Goal: Task Accomplishment & Management: Manage account settings

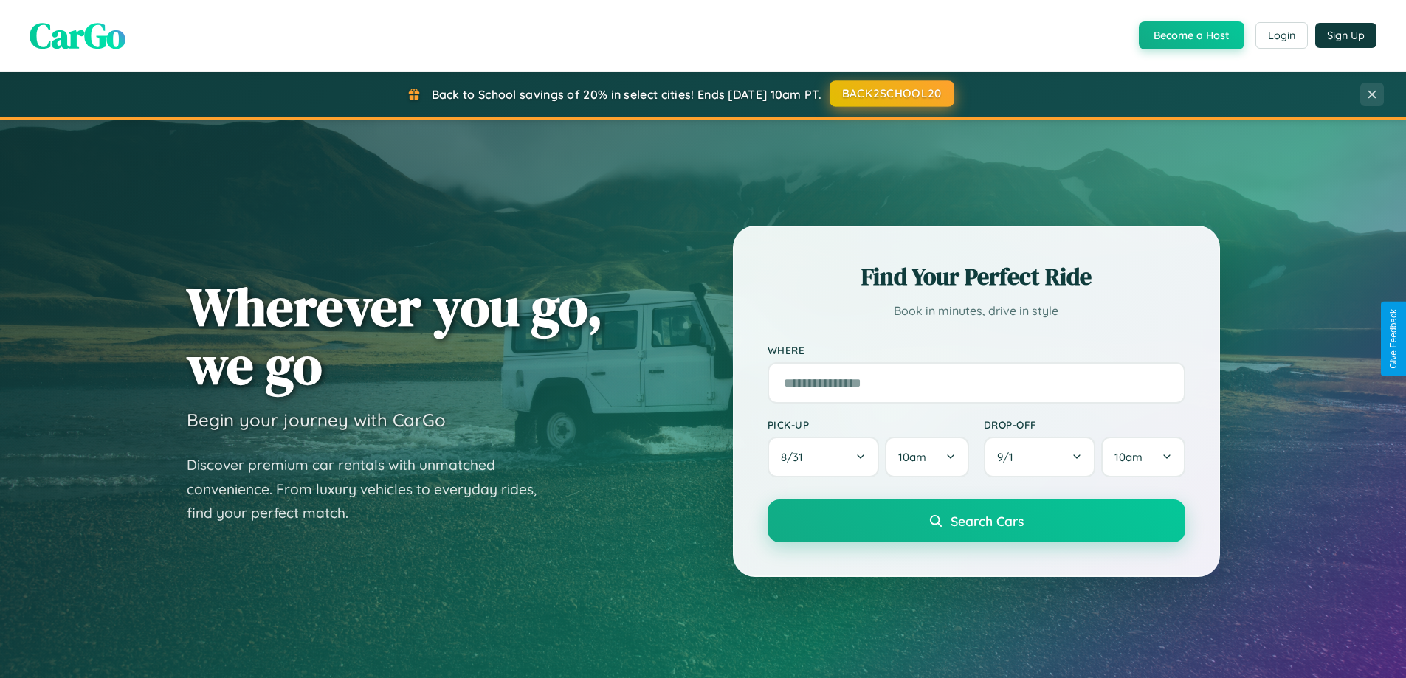
click at [891, 94] on button "BACK2SCHOOL20" at bounding box center [891, 93] width 125 height 27
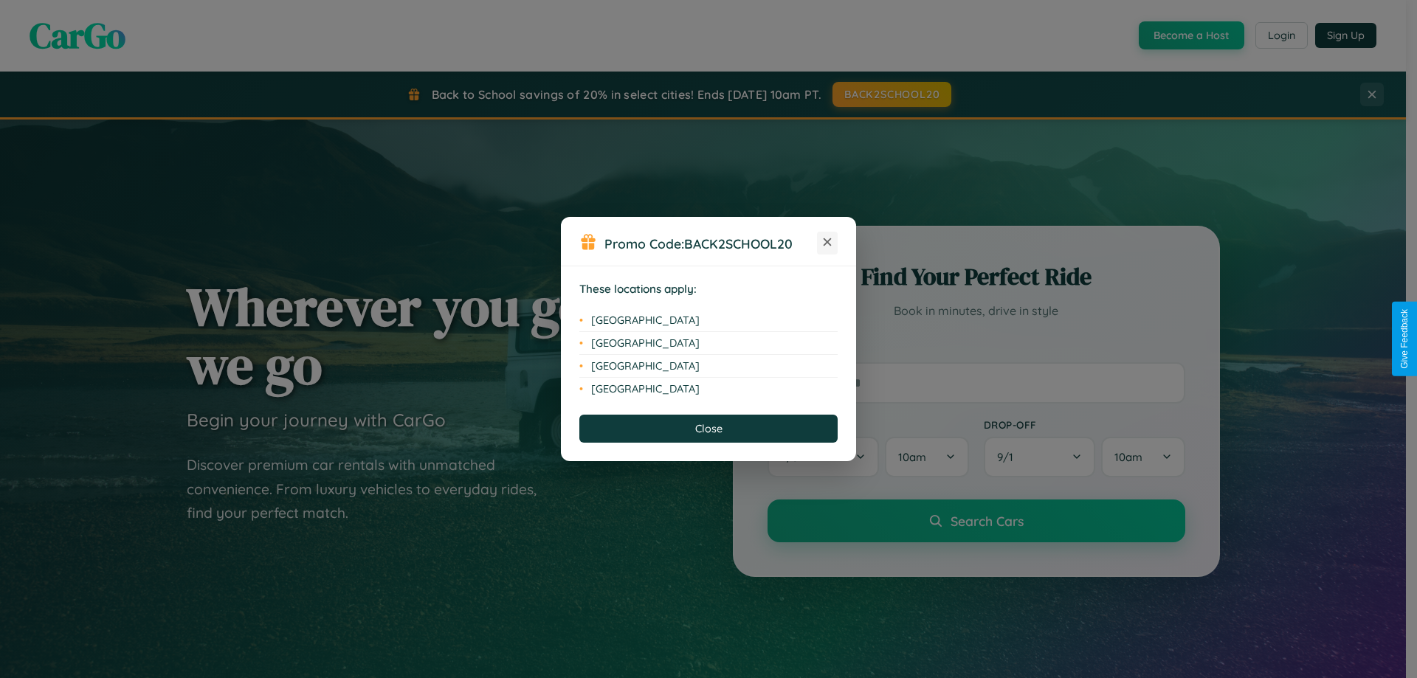
click at [827, 243] on icon at bounding box center [828, 242] width 8 height 8
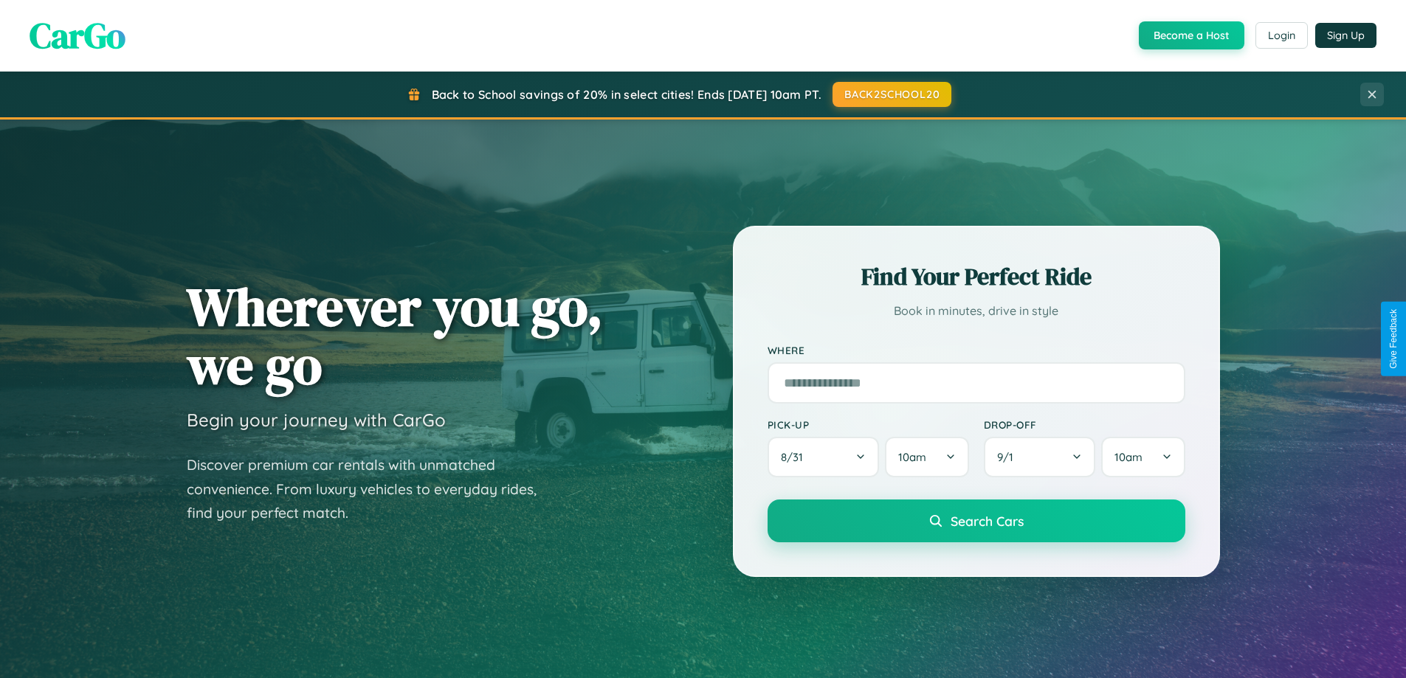
scroll to position [636, 0]
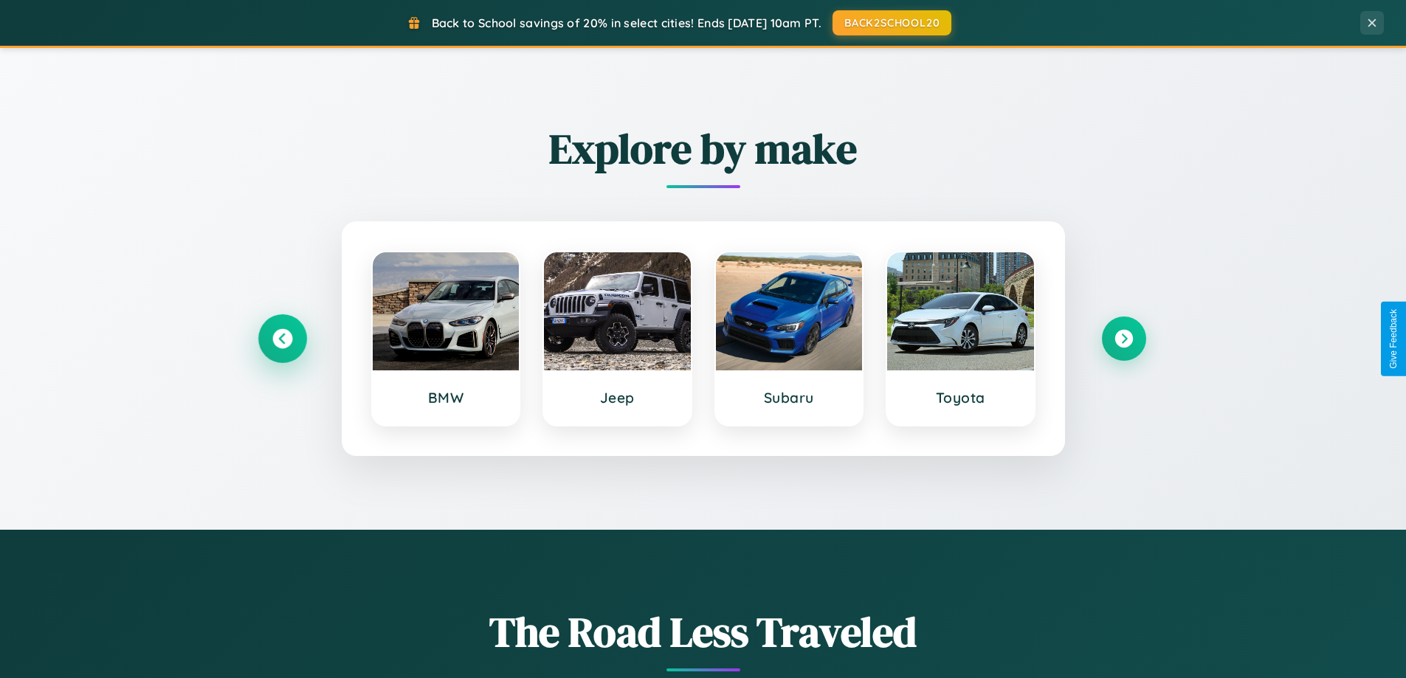
click at [282, 339] on icon at bounding box center [282, 339] width 20 height 20
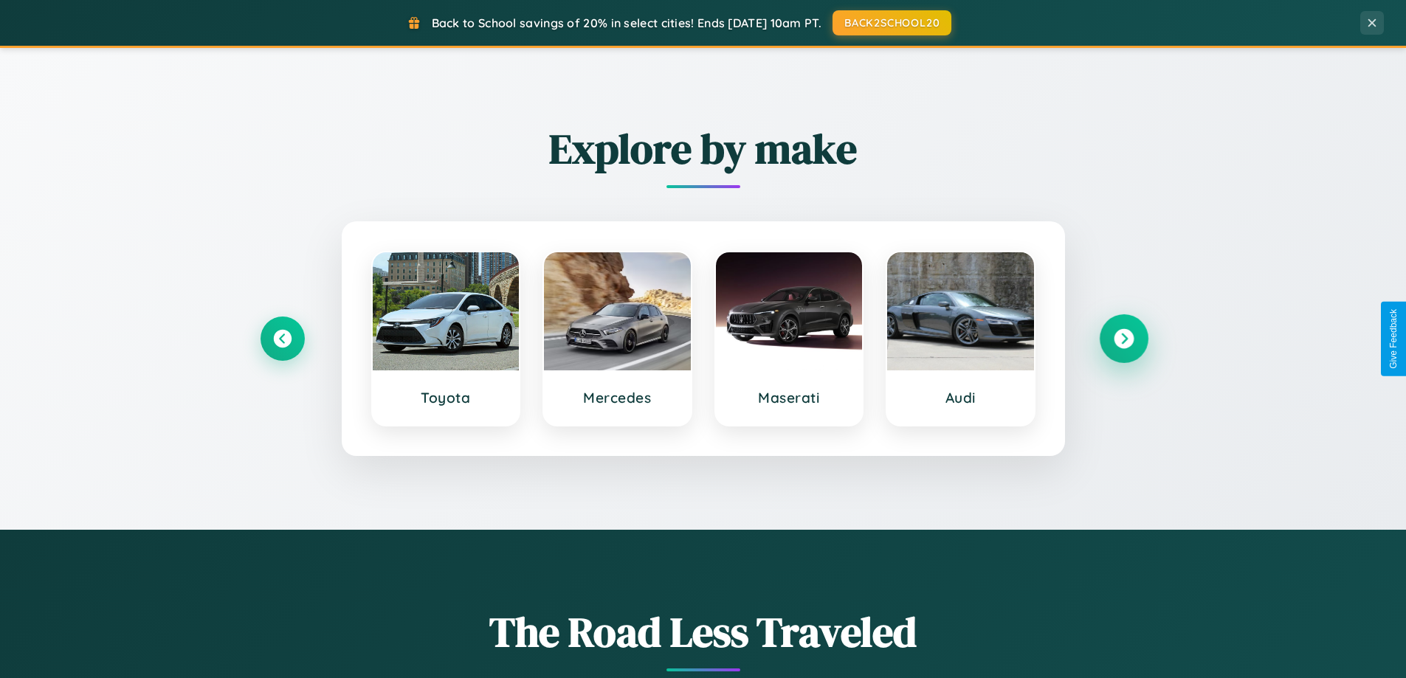
click at [1123, 339] on icon at bounding box center [1124, 339] width 20 height 20
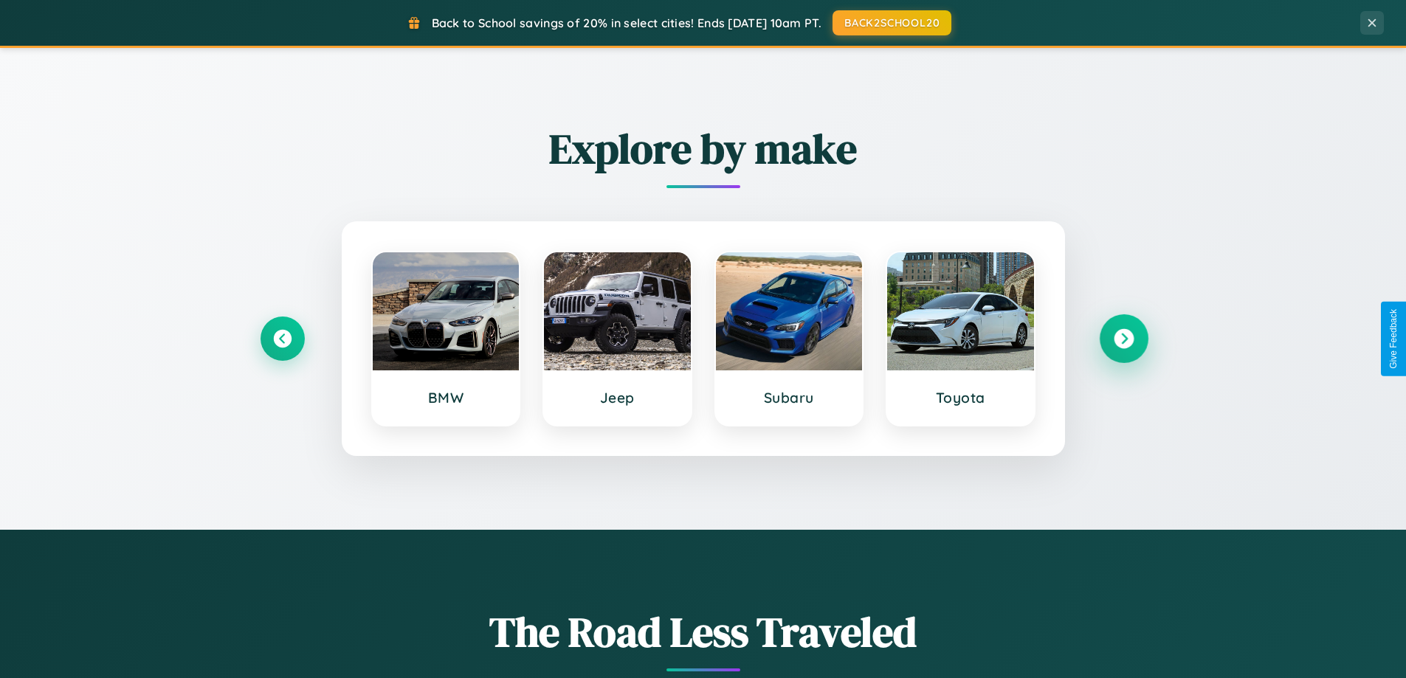
click at [1123, 339] on icon at bounding box center [1124, 339] width 20 height 20
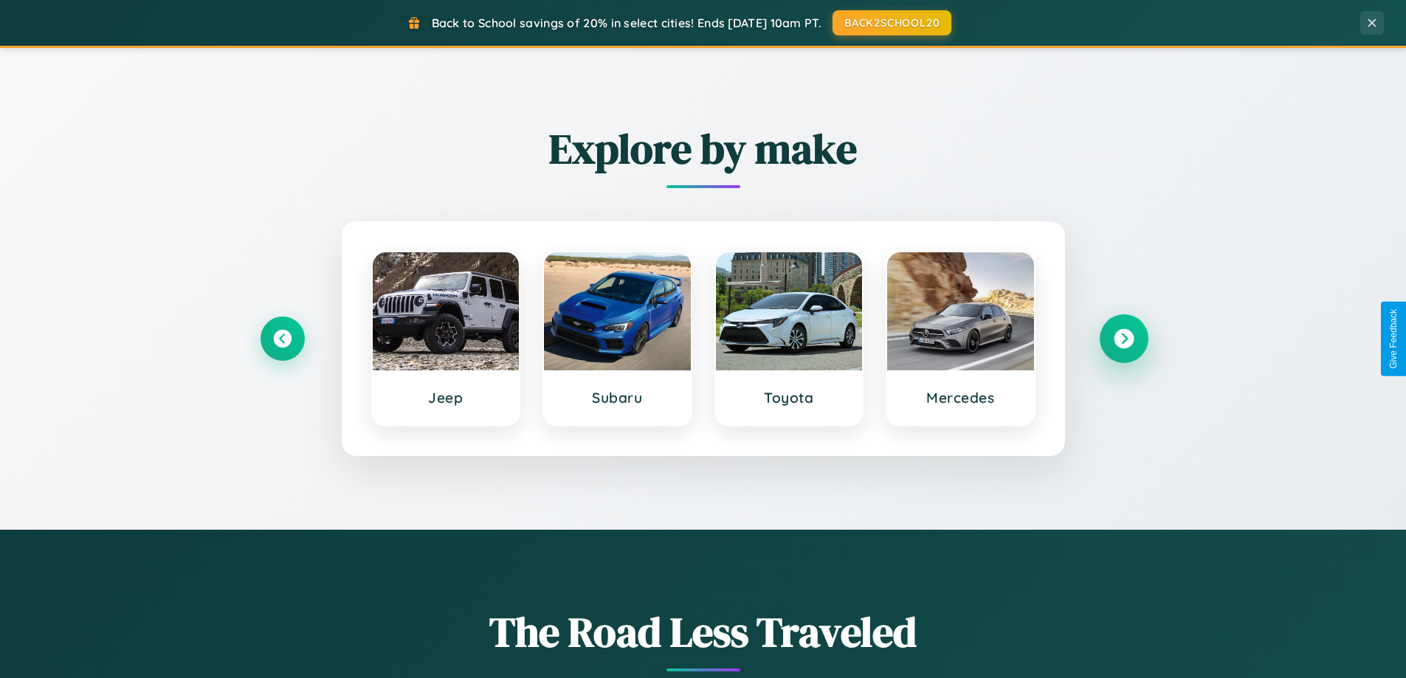
scroll to position [0, 0]
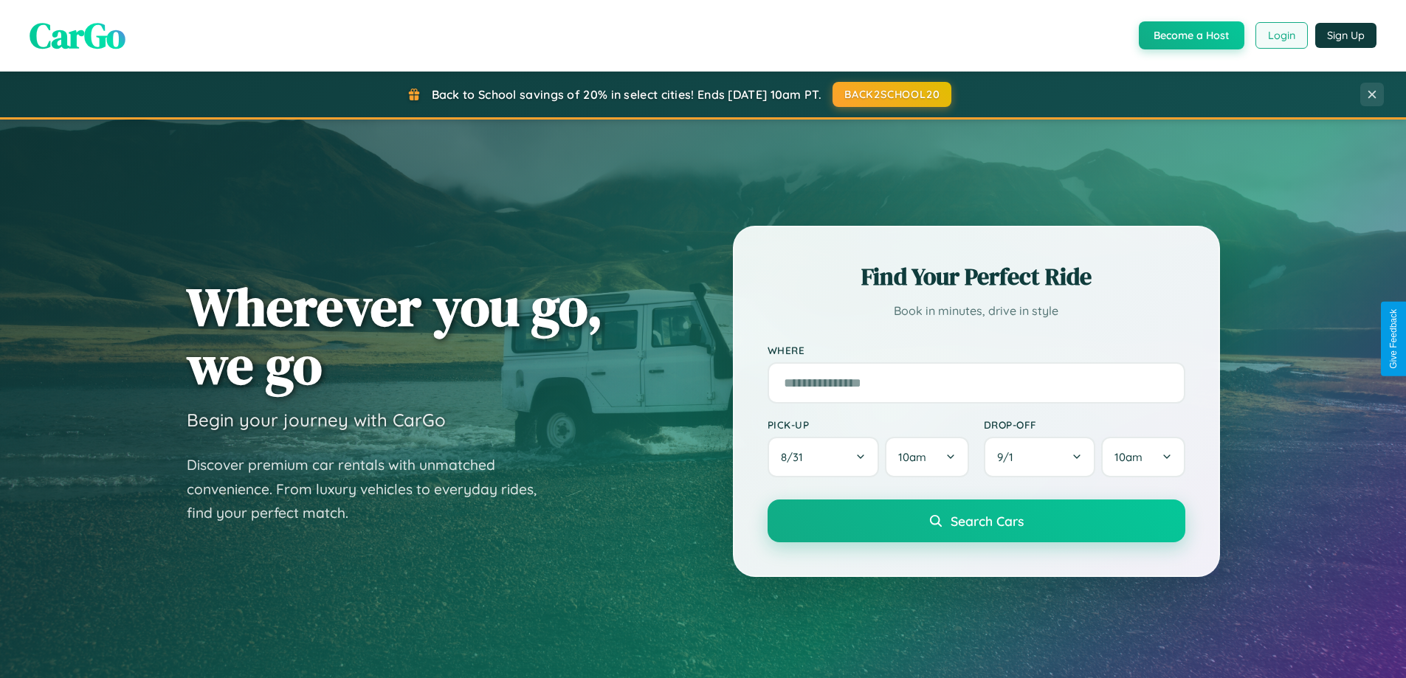
click at [1280, 35] on button "Login" at bounding box center [1281, 35] width 52 height 27
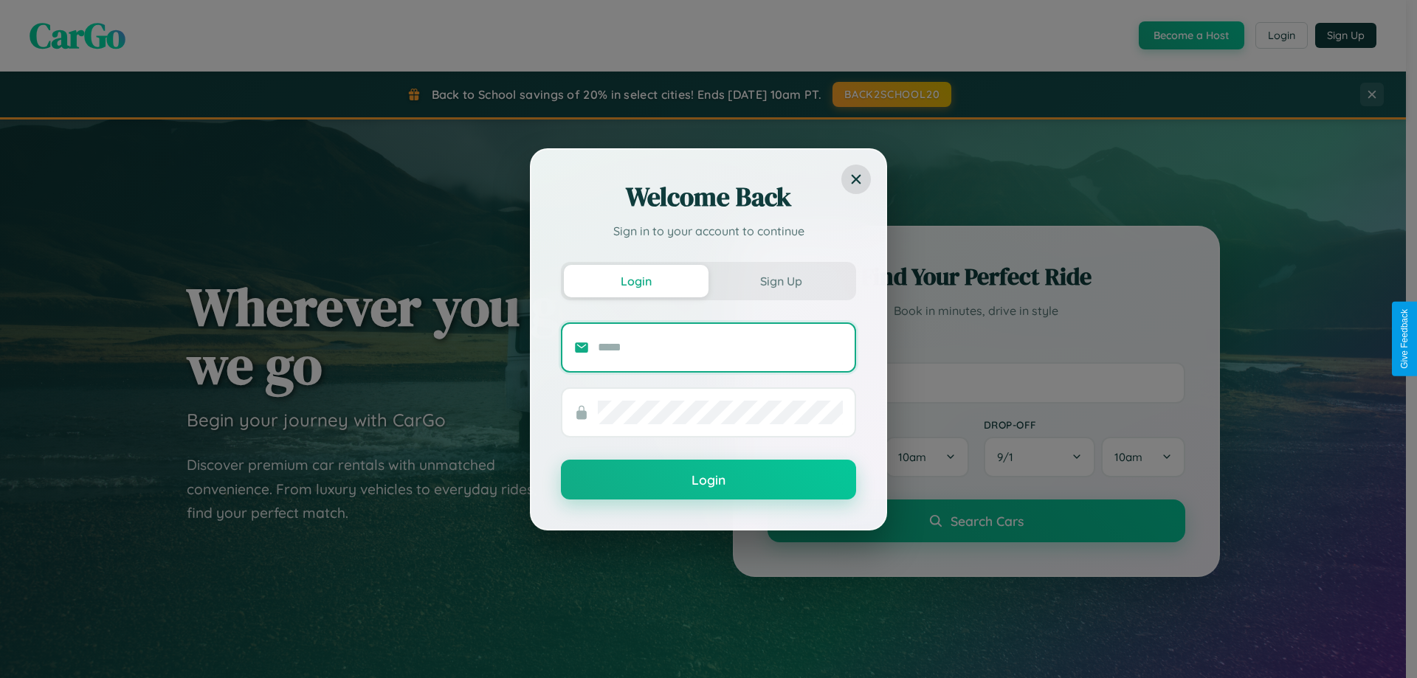
click at [720, 347] on input "text" at bounding box center [720, 348] width 245 height 24
type input "**********"
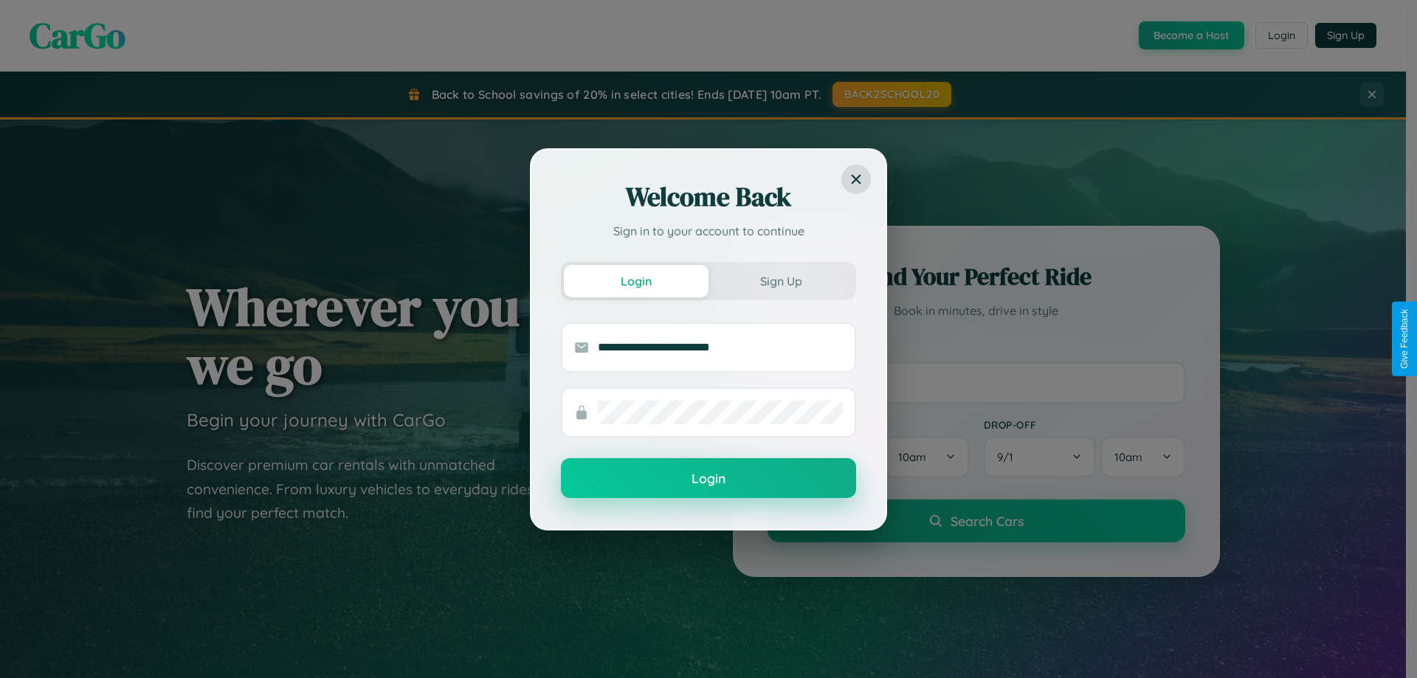
click at [708, 479] on button "Login" at bounding box center [708, 478] width 295 height 40
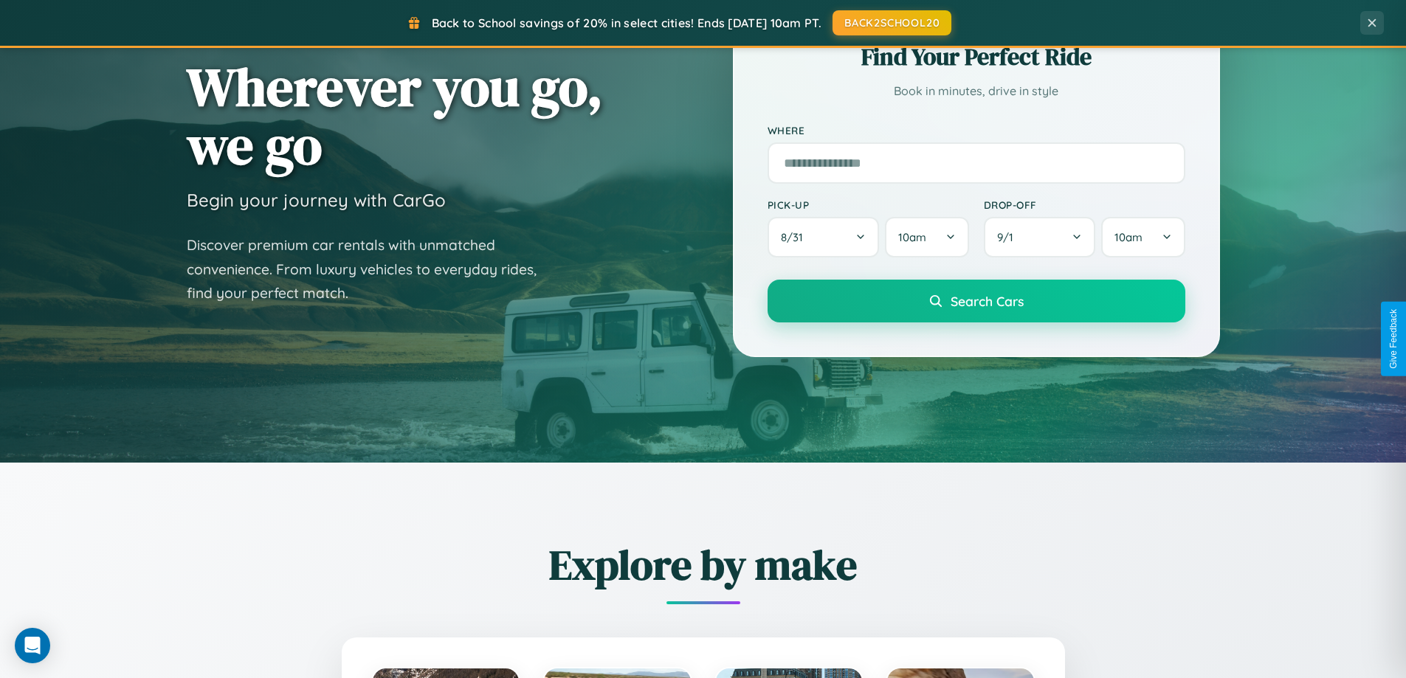
scroll to position [636, 0]
